Goal: Task Accomplishment & Management: Use online tool/utility

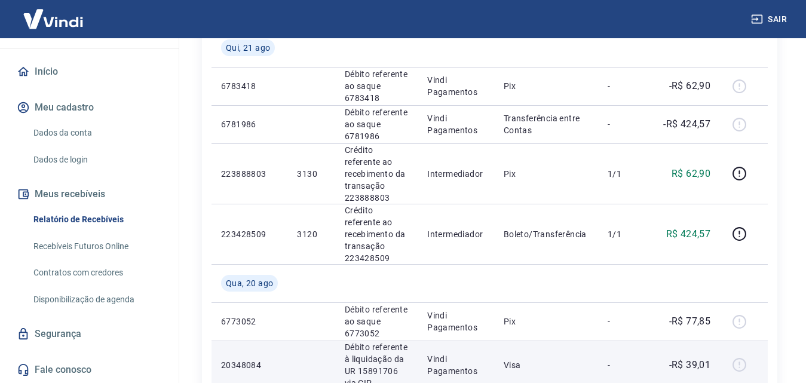
scroll to position [597, 0]
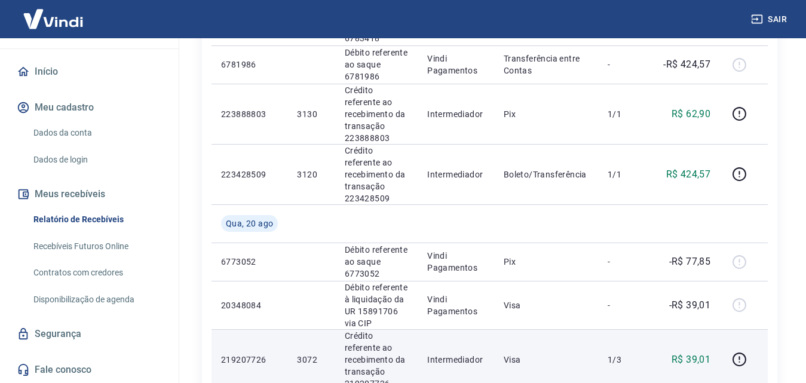
click at [309, 354] on p "3072" at bounding box center [311, 360] width 28 height 12
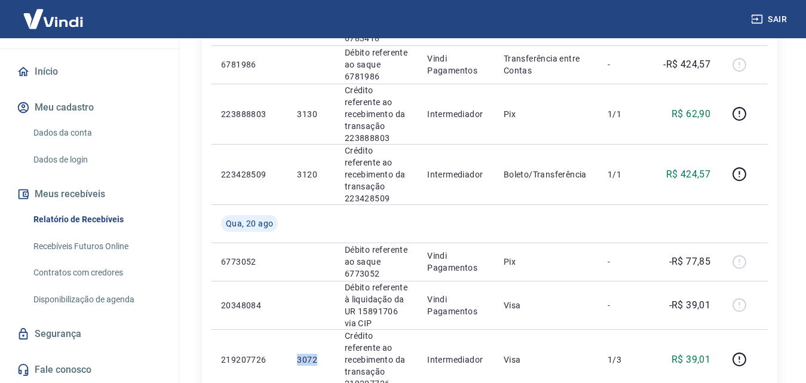
copy p "3072"
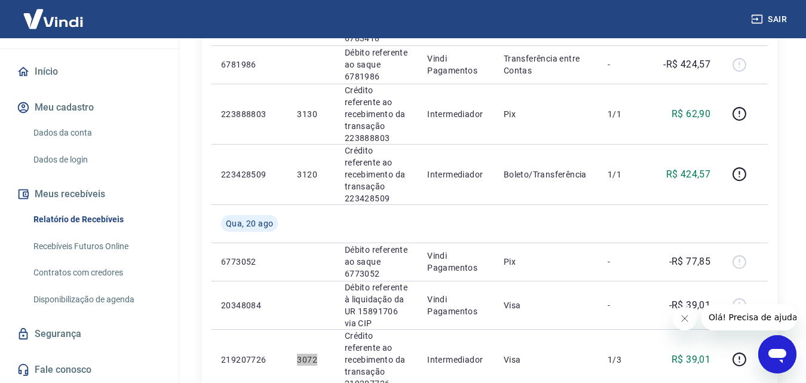
scroll to position [0, 0]
click at [685, 317] on icon "Fechar mensagem da empresa" at bounding box center [684, 318] width 6 height 6
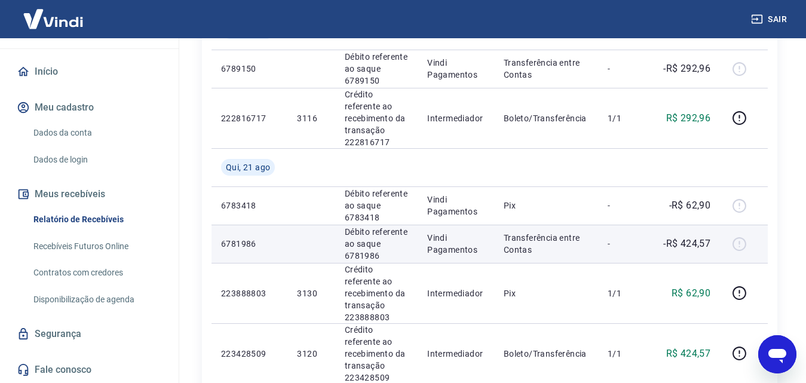
scroll to position [597, 0]
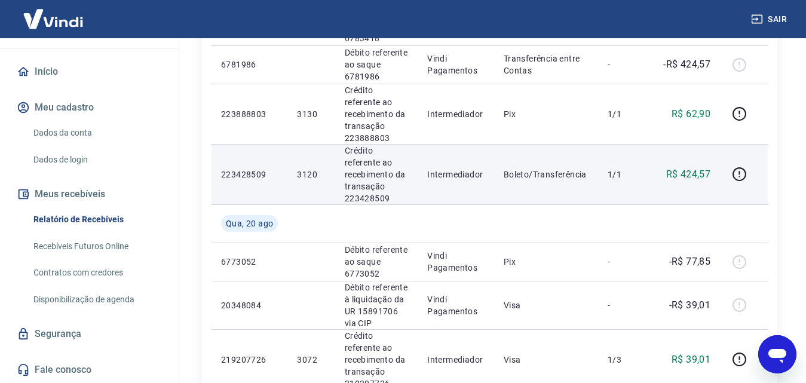
click at [305, 168] on p "3120" at bounding box center [311, 174] width 28 height 12
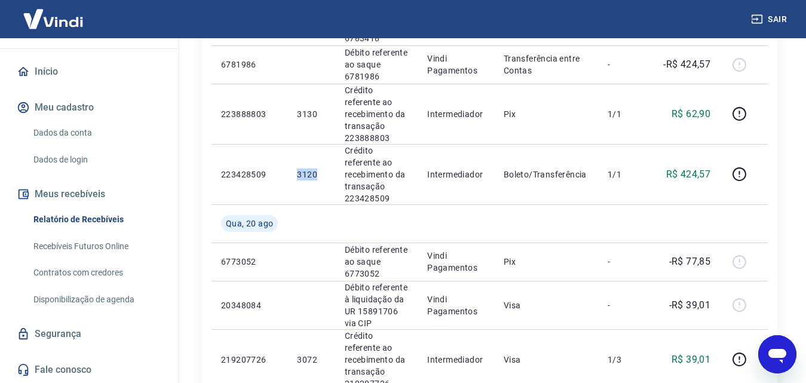
copy p "3120"
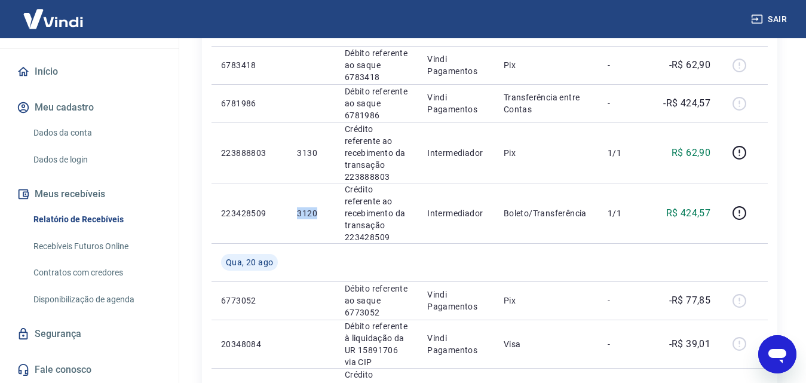
scroll to position [538, 0]
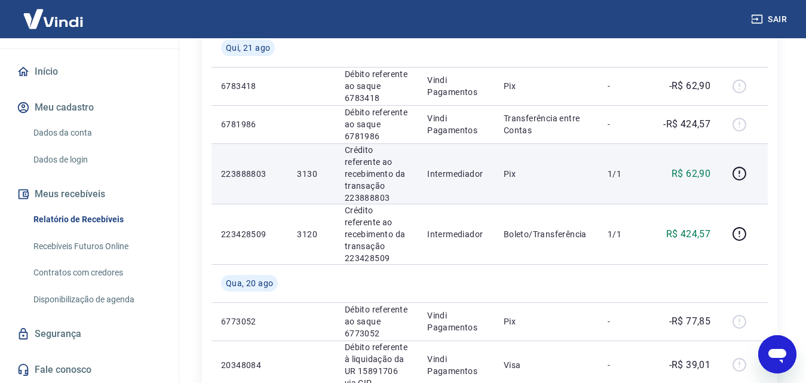
click at [306, 168] on p "3130" at bounding box center [311, 174] width 28 height 12
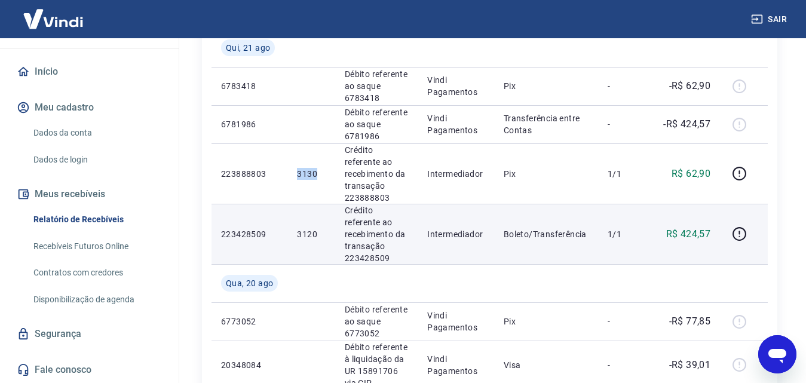
copy p "3130"
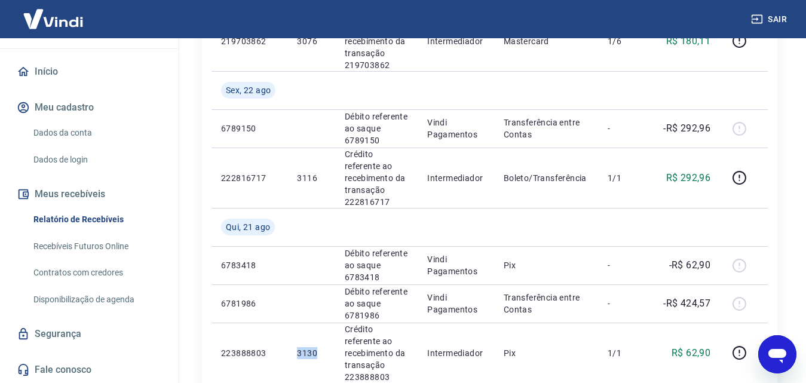
scroll to position [299, 0]
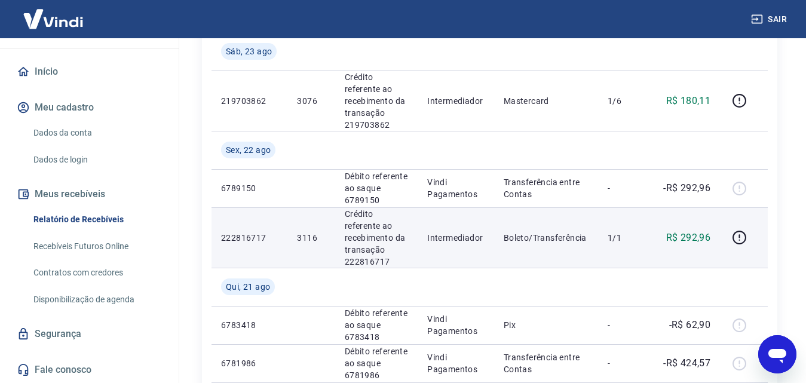
click at [300, 232] on p "3116" at bounding box center [311, 238] width 28 height 12
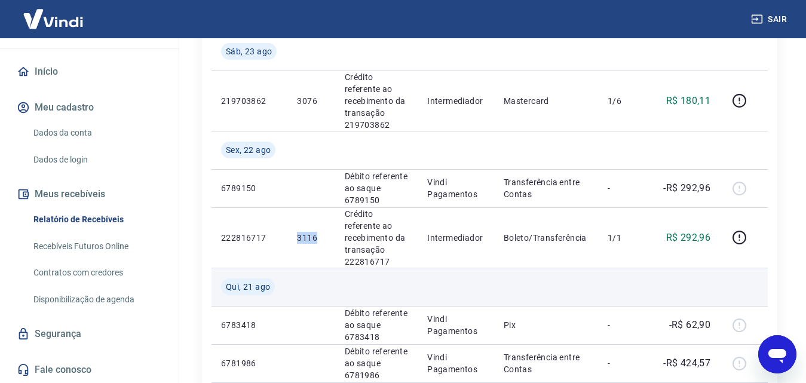
copy p "3116"
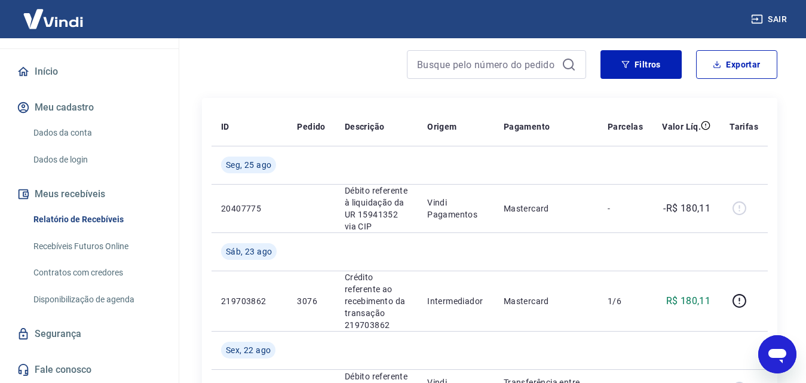
scroll to position [119, 0]
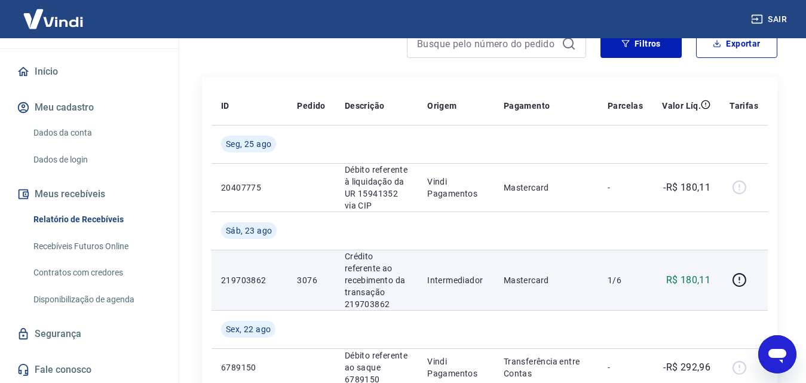
click at [315, 274] on p "3076" at bounding box center [311, 280] width 28 height 12
click at [306, 265] on td "3076" at bounding box center [310, 280] width 47 height 60
click at [309, 277] on p "3076" at bounding box center [311, 280] width 28 height 12
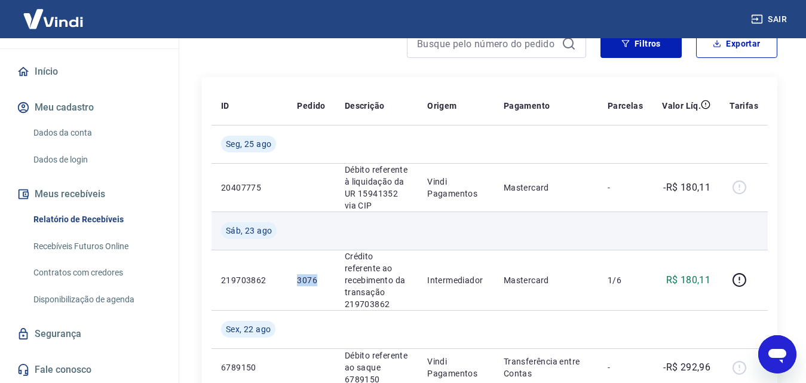
copy p "3076"
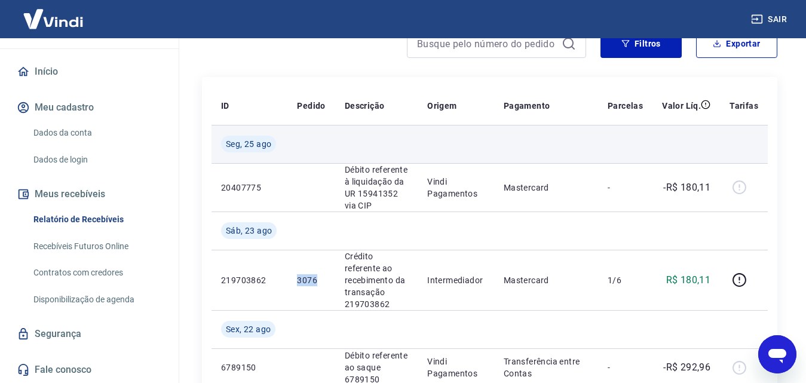
scroll to position [0, 0]
